Goal: Check status: Check status

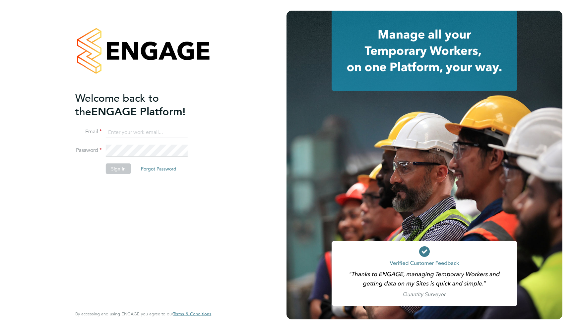
click at [125, 129] on input at bounding box center [147, 132] width 82 height 12
click at [125, 136] on input at bounding box center [147, 132] width 82 height 12
type input "supportuser4@engagetech.com"
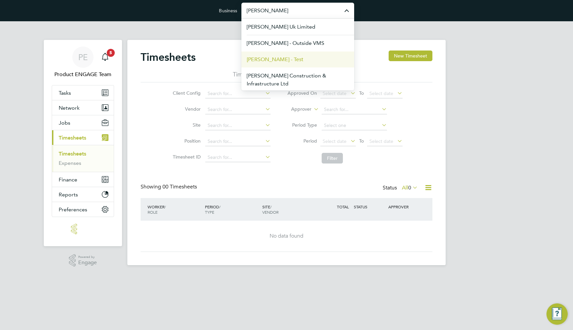
scroll to position [18, 0]
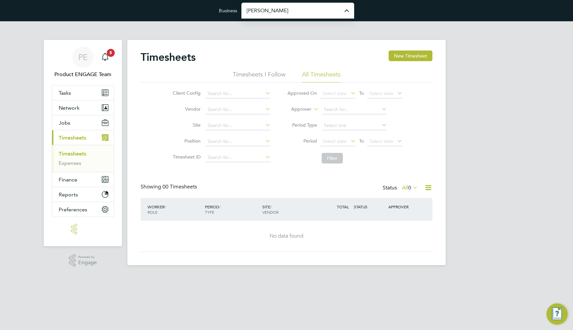
type input "[PERSON_NAME] Construction & Infrastructure Ltd"
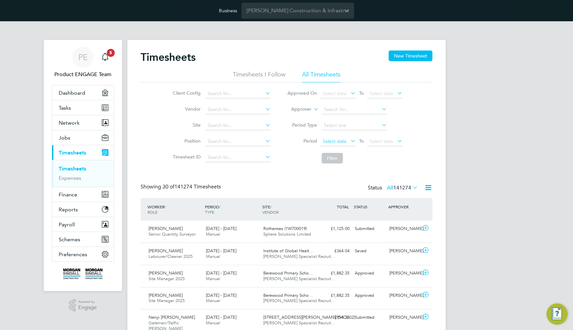
click at [334, 139] on span "Select date" at bounding box center [335, 141] width 24 height 6
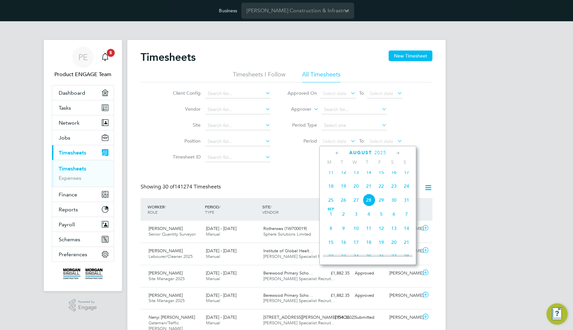
click at [339, 150] on icon at bounding box center [338, 152] width 6 height 7
click at [407, 177] on span "[DATE]" at bounding box center [407, 175] width 13 height 13
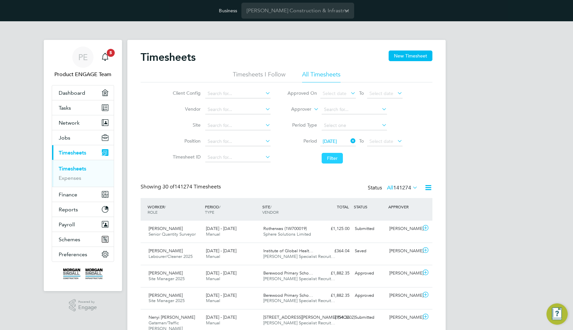
click at [330, 158] on button "Filter" at bounding box center [332, 158] width 21 height 11
click at [400, 186] on span "6406" at bounding box center [406, 187] width 12 height 7
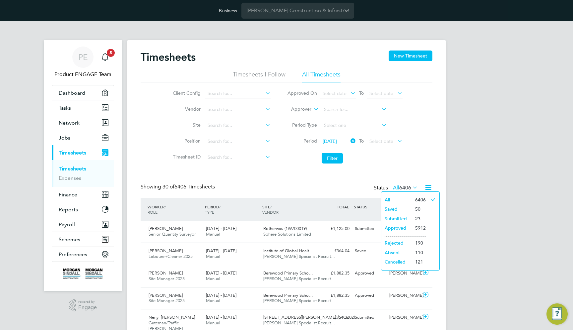
click at [400, 242] on li "Rejected" at bounding box center [397, 242] width 31 height 9
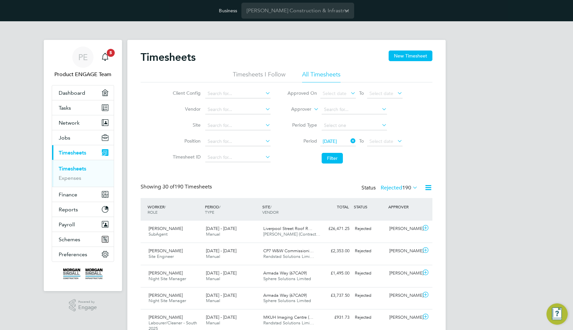
click at [348, 140] on span "[DATE]" at bounding box center [339, 141] width 36 height 9
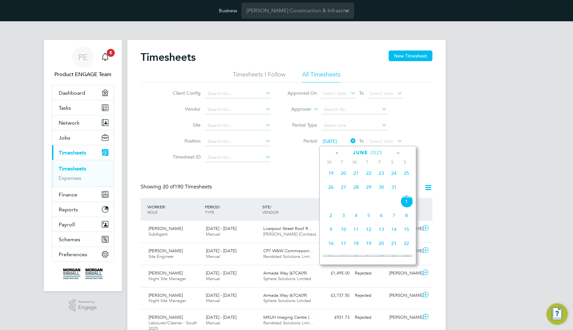
click at [397, 152] on icon at bounding box center [398, 152] width 6 height 7
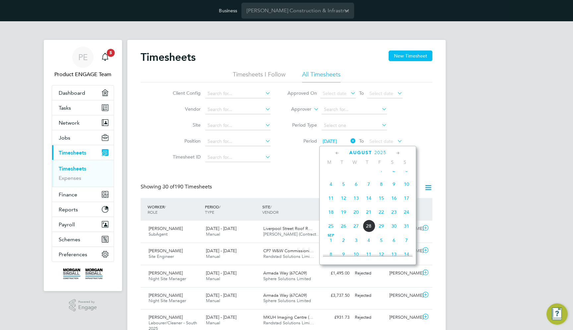
click at [383, 176] on span "[DATE]" at bounding box center [381, 170] width 13 height 13
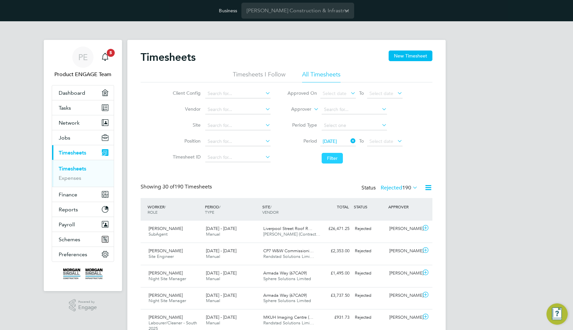
click at [335, 162] on button "Filter" at bounding box center [332, 158] width 21 height 11
click at [349, 142] on icon at bounding box center [349, 140] width 0 height 9
click at [345, 140] on span "Select date" at bounding box center [335, 141] width 24 height 6
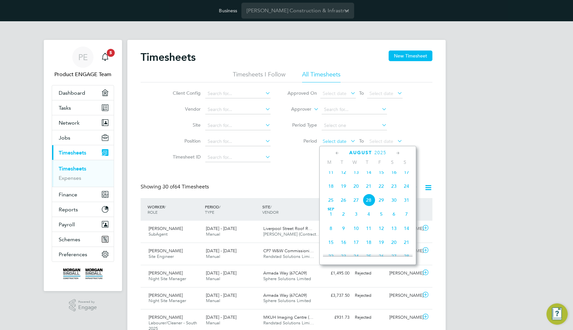
click at [345, 140] on span "Select date" at bounding box center [335, 141] width 24 height 6
click at [335, 153] on icon at bounding box center [338, 152] width 6 height 7
click at [343, 177] on span "[DATE]" at bounding box center [344, 174] width 13 height 13
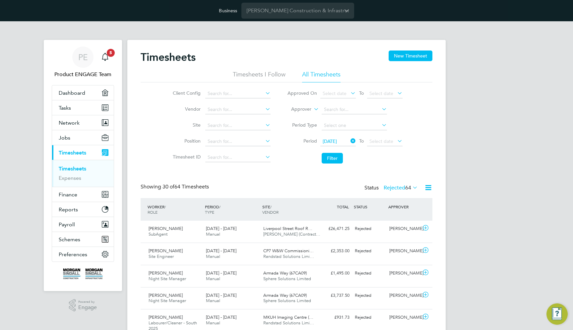
click at [390, 135] on li "Period [DATE] To Select date" at bounding box center [345, 141] width 132 height 16
click at [389, 141] on span "Select date" at bounding box center [382, 141] width 24 height 6
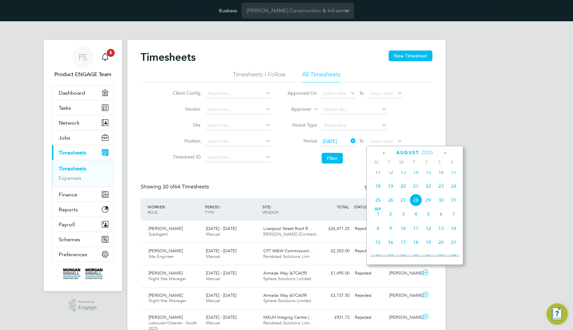
click at [383, 153] on icon at bounding box center [385, 152] width 6 height 7
click at [419, 234] on span "31" at bounding box center [416, 230] width 13 height 13
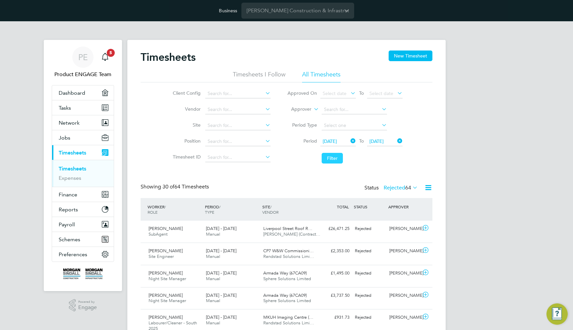
click at [332, 156] on button "Filter" at bounding box center [332, 158] width 21 height 11
click at [400, 186] on label "Rejected 83" at bounding box center [401, 187] width 34 height 7
